Goal: Find contact information: Find contact information

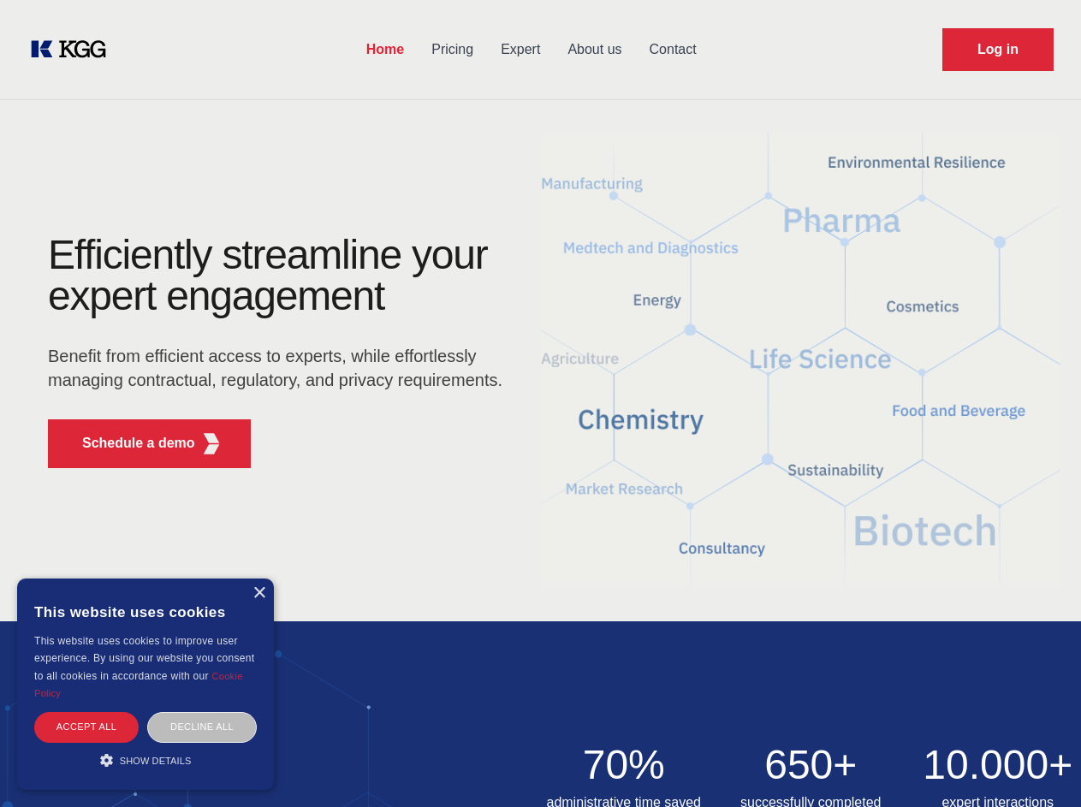
click at [540, 403] on div "Efficiently streamline your expert engagement Benefit from efficient access to …" at bounding box center [281, 357] width 520 height 247
click at [128, 443] on p "Schedule a demo" at bounding box center [138, 443] width 113 height 21
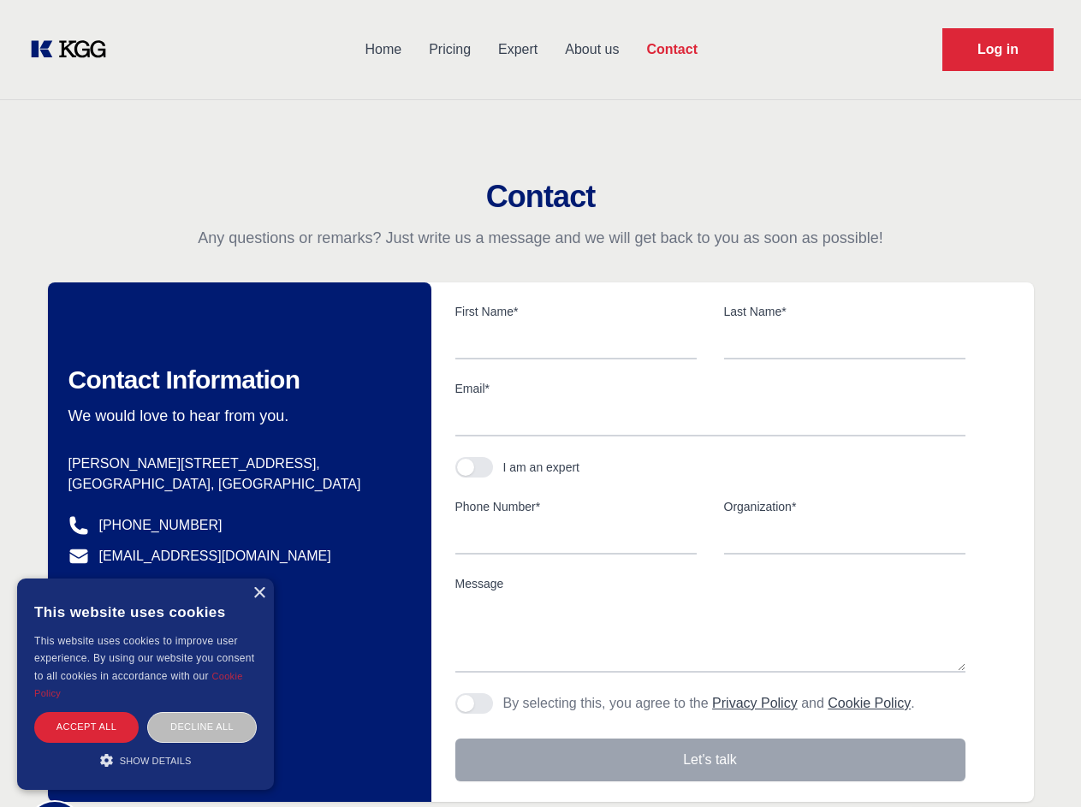
click at [258, 593] on div "× This website uses cookies This website uses cookies to improve user experienc…" at bounding box center [145, 683] width 257 height 211
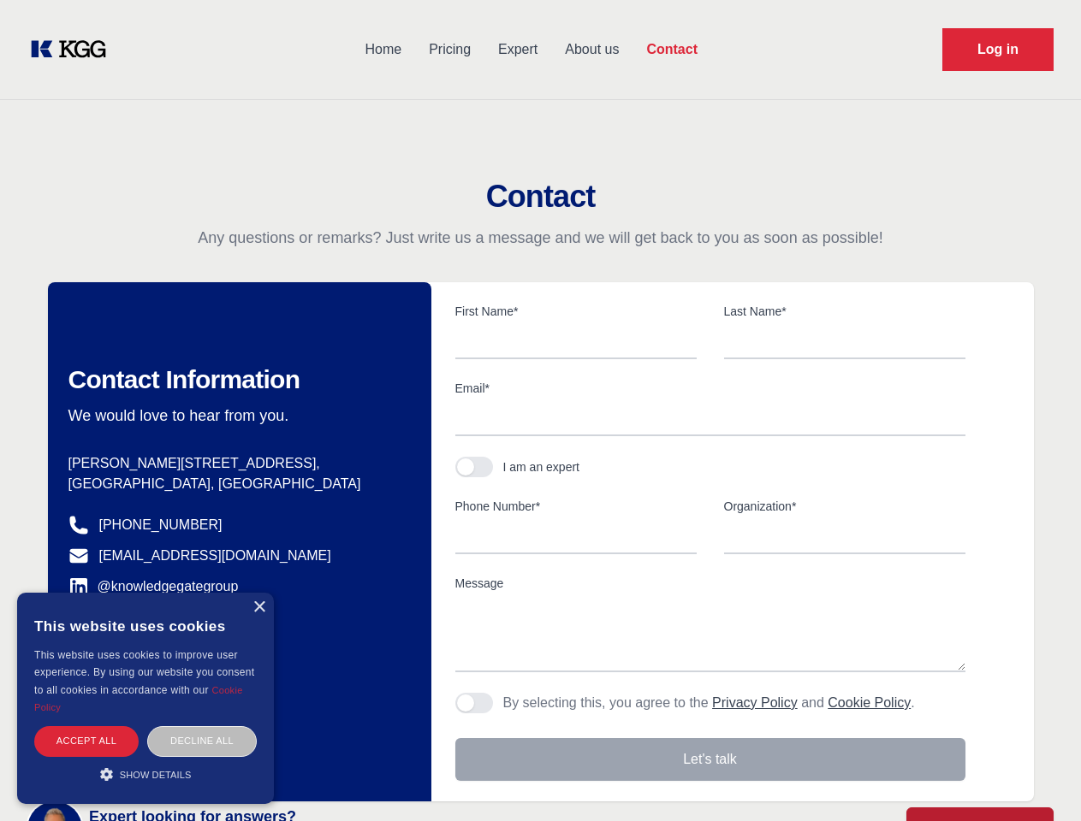
click at [86, 726] on div "Accept all" at bounding box center [86, 741] width 104 height 30
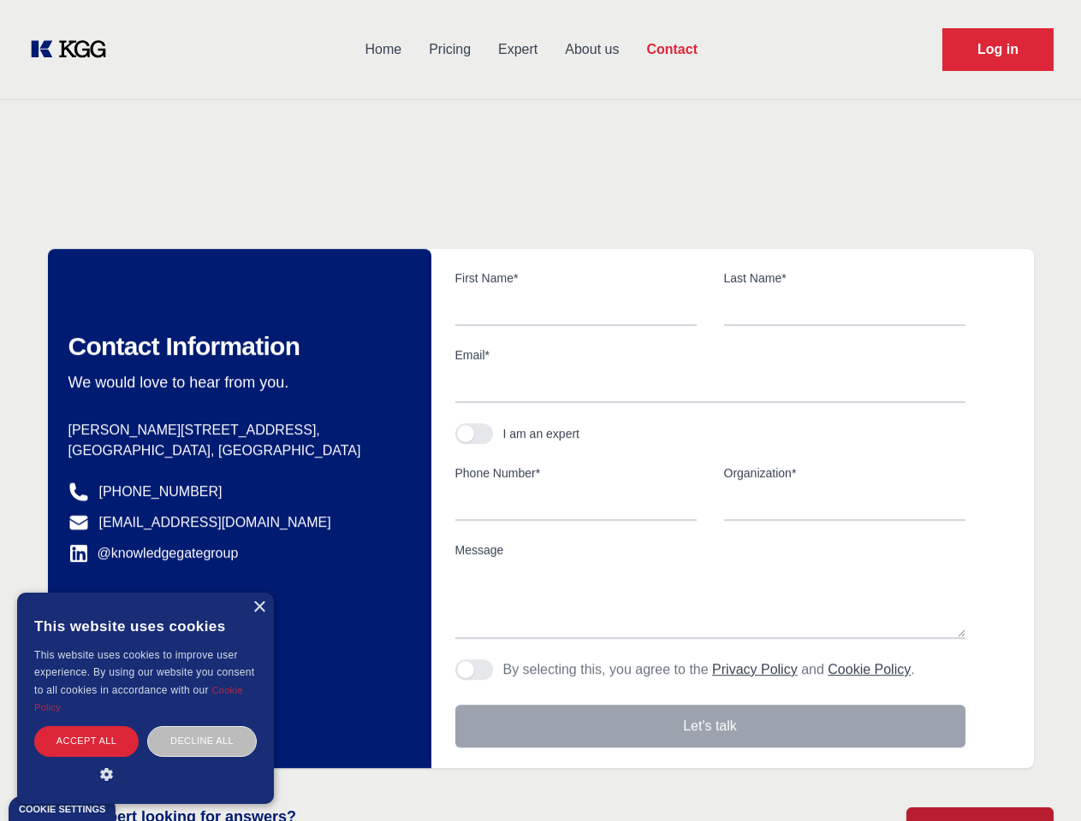
click at [202, 726] on div "Contact Information We would love to hear from you. Postal address [PERSON_NAME…" at bounding box center [239, 508] width 383 height 519
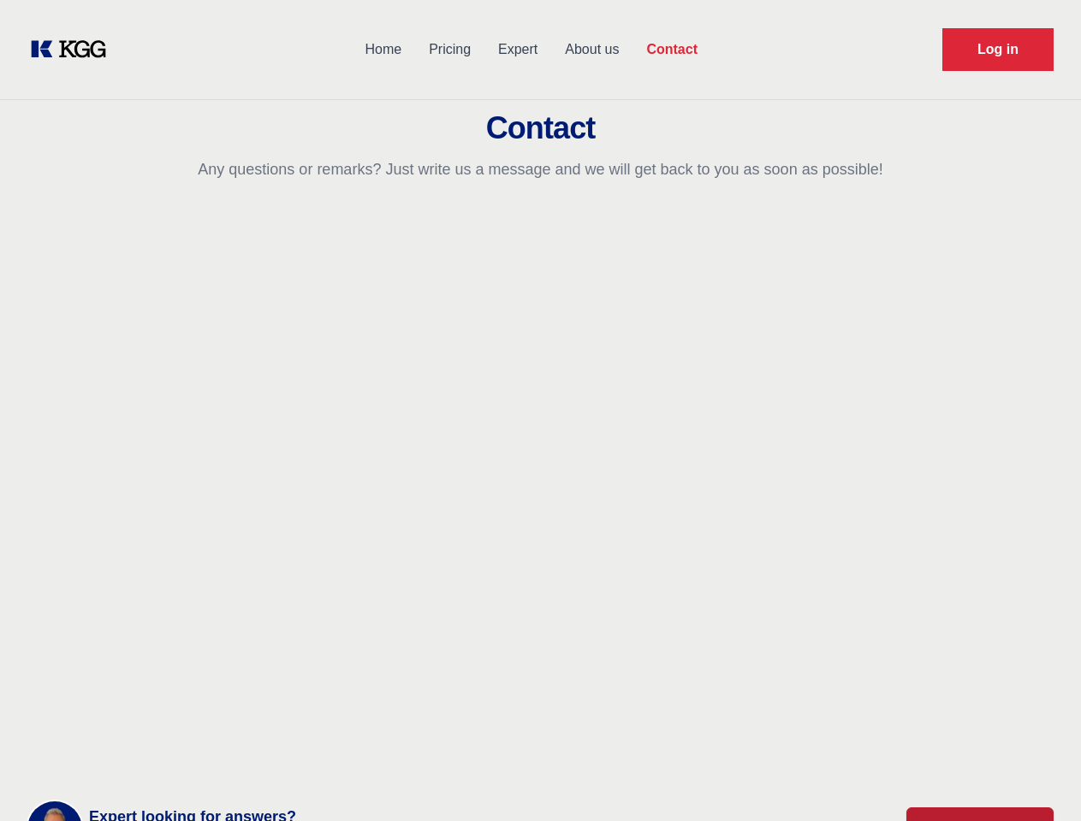
click at [145, 760] on main "Contact Any questions or remarks? Just write us a message and we will get back …" at bounding box center [540, 445] width 1081 height 891
